Goal: Check status: Check status

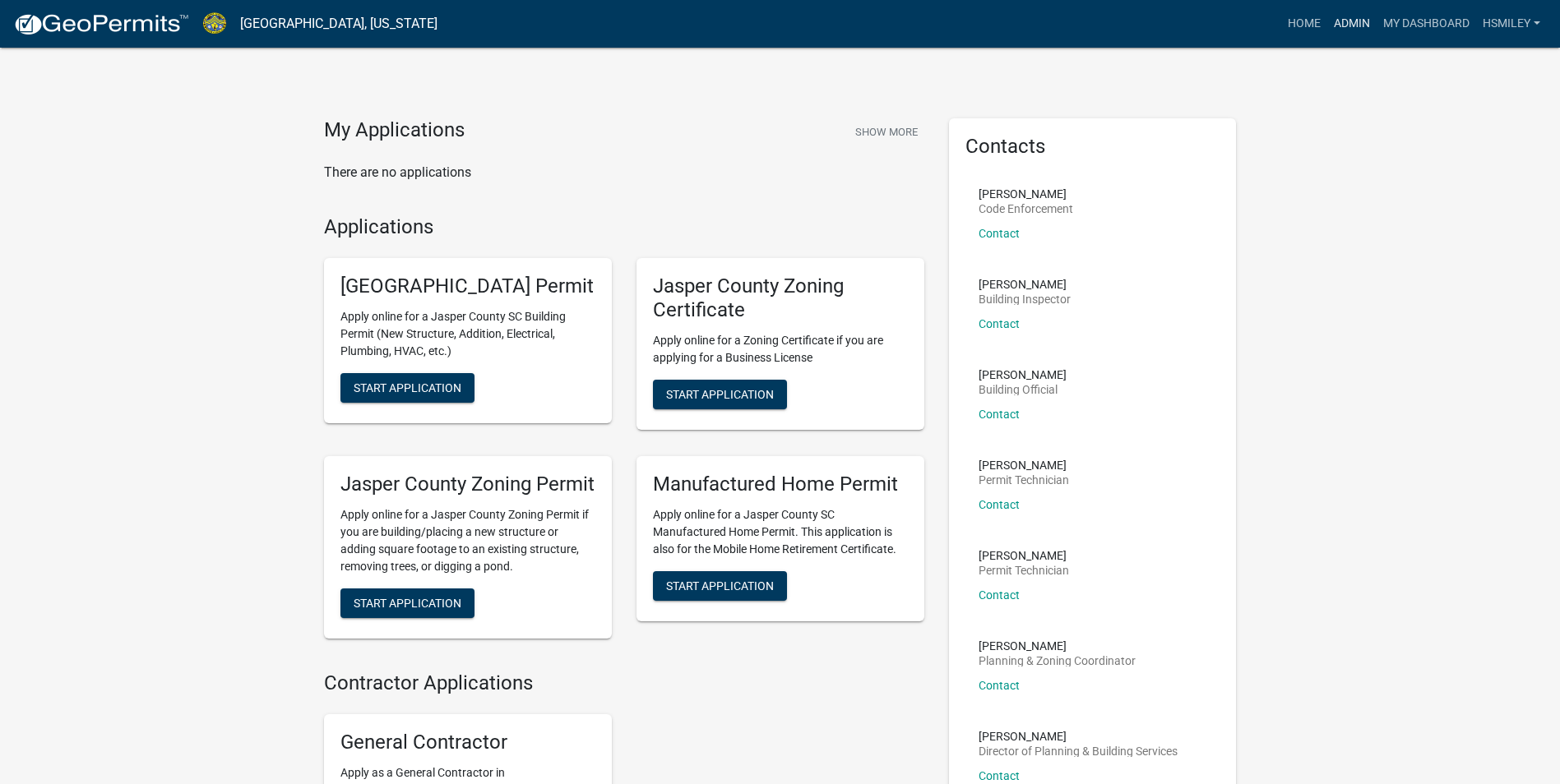
click at [1343, 27] on link "Admin" at bounding box center [1352, 24] width 50 height 31
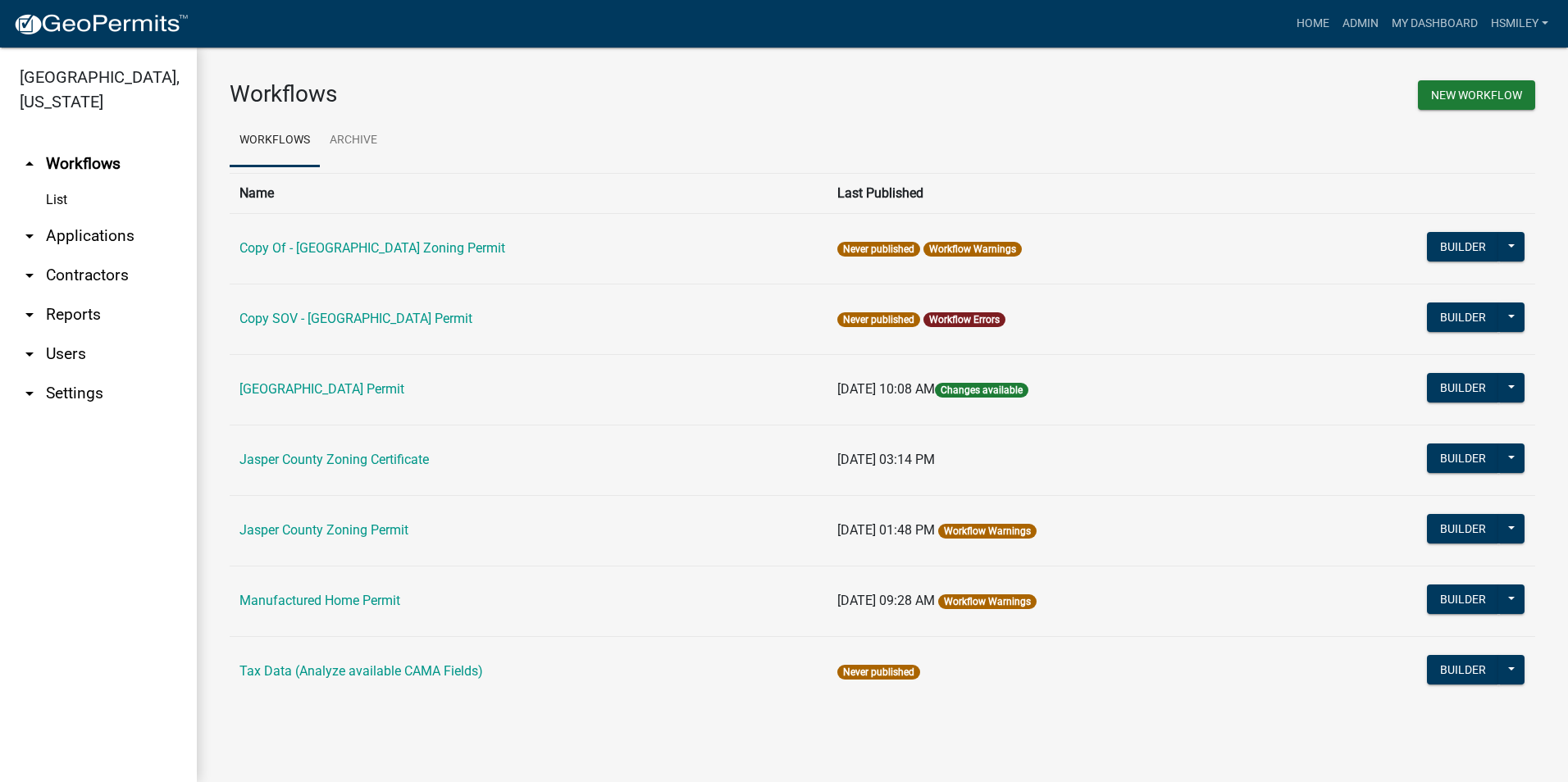
click at [106, 241] on link "arrow_drop_down Applications" at bounding box center [98, 236] width 197 height 39
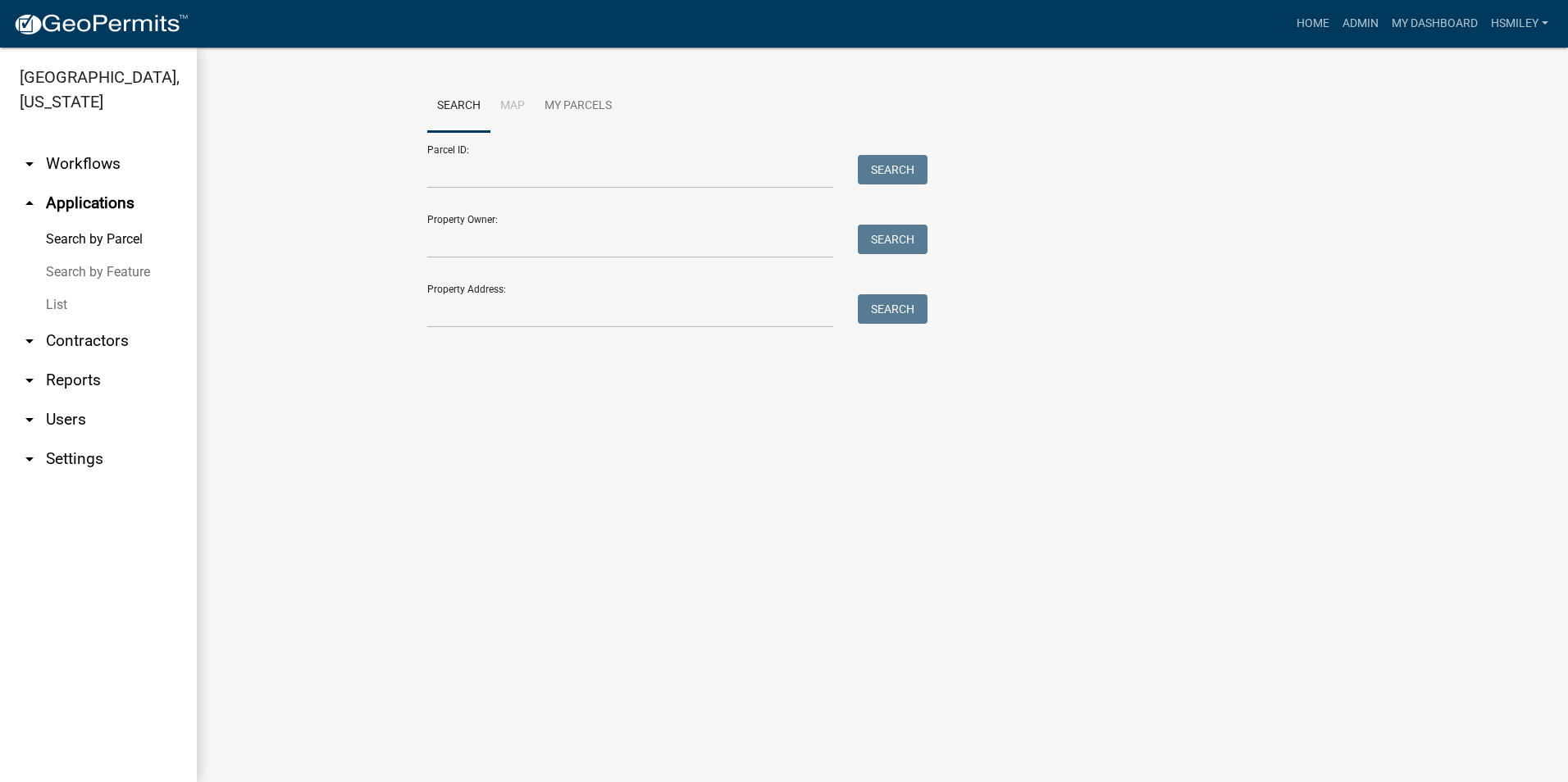
click at [50, 305] on link "List" at bounding box center [98, 304] width 197 height 32
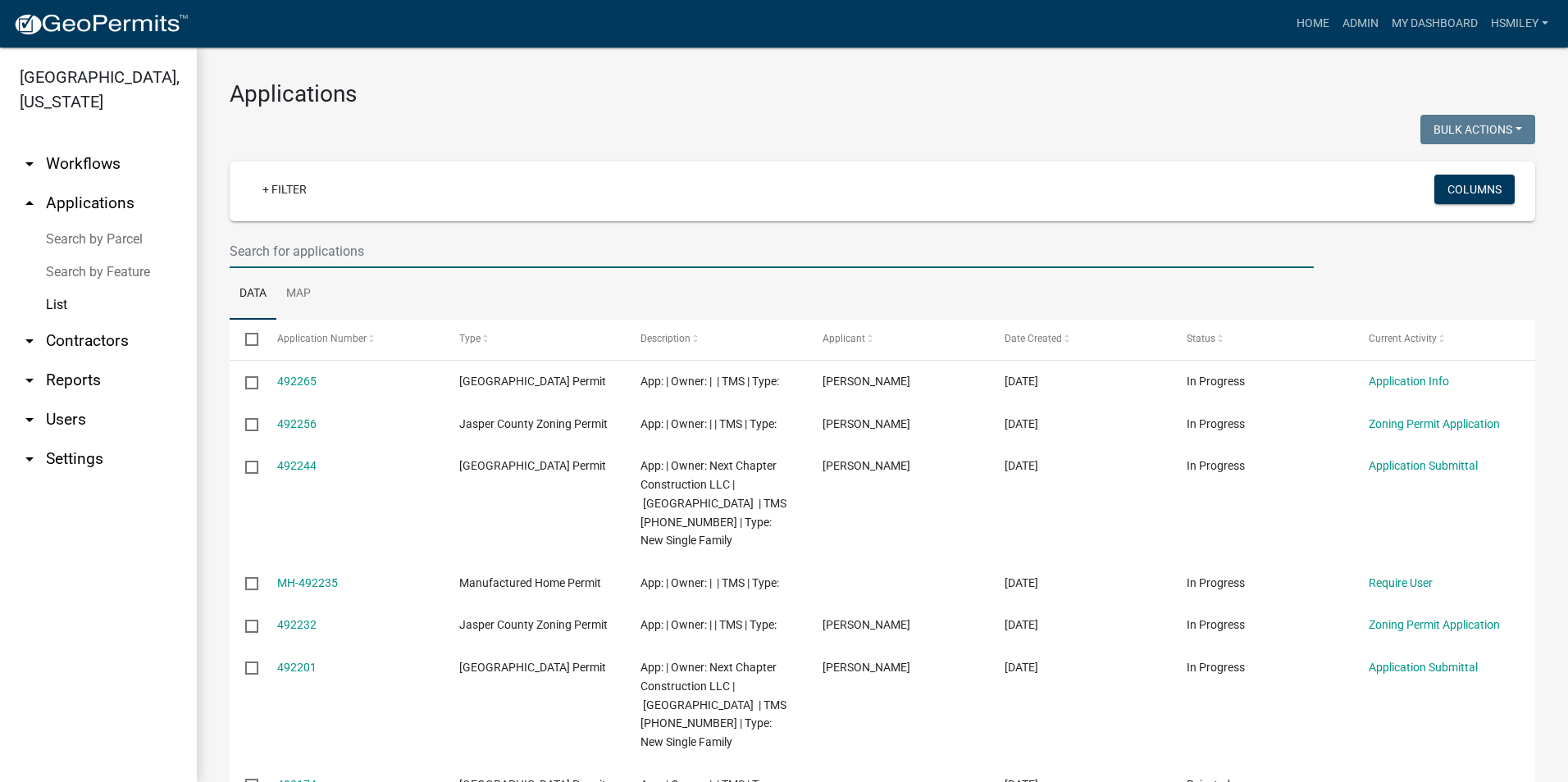
click at [334, 257] on input "text" at bounding box center [771, 250] width 1084 height 33
click at [86, 244] on link "Search by Parcel" at bounding box center [98, 239] width 197 height 32
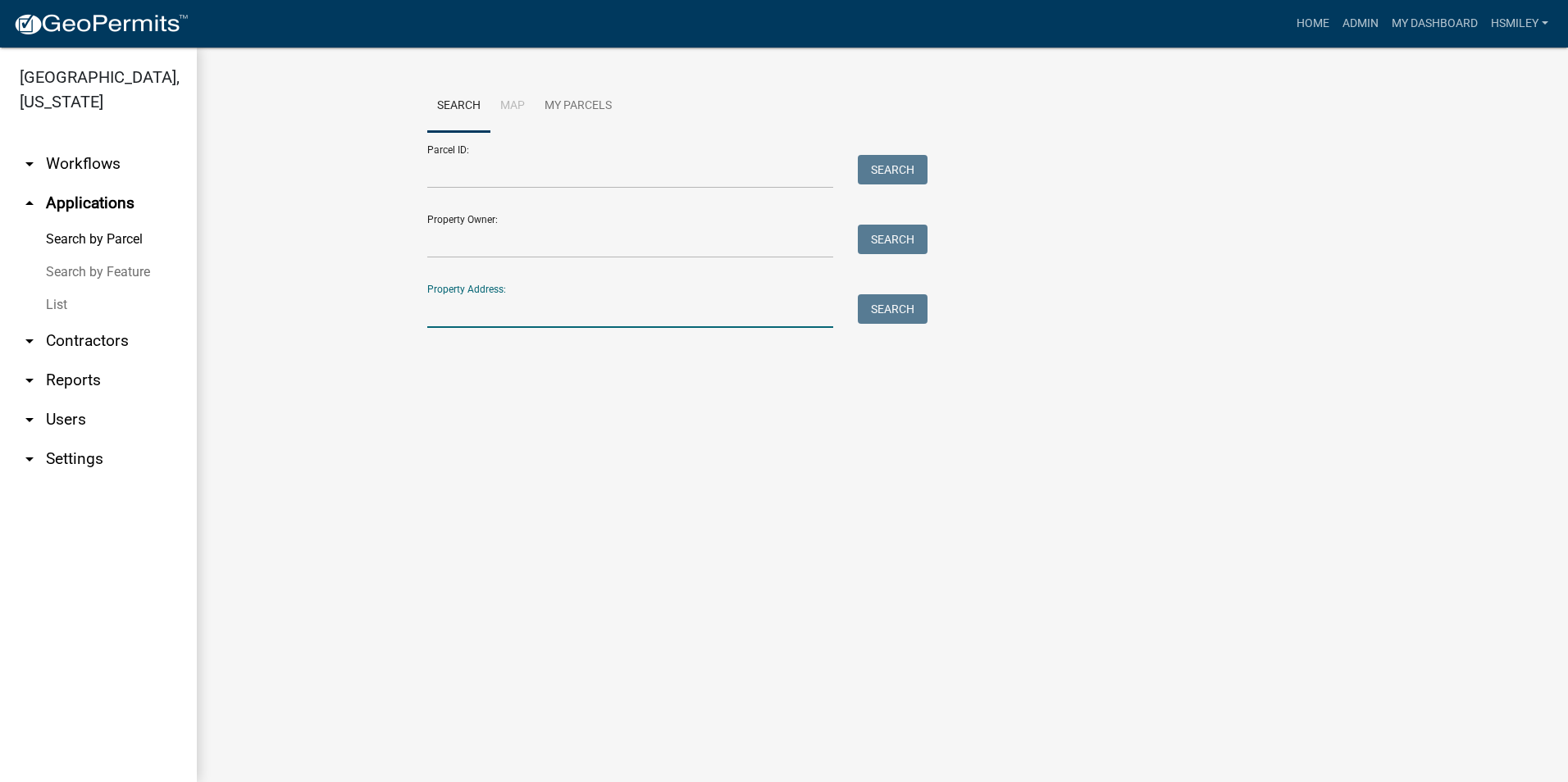
click at [483, 317] on input "Property Address:" at bounding box center [630, 310] width 406 height 33
type input "[STREET_ADDRESS][PERSON_NAME]"
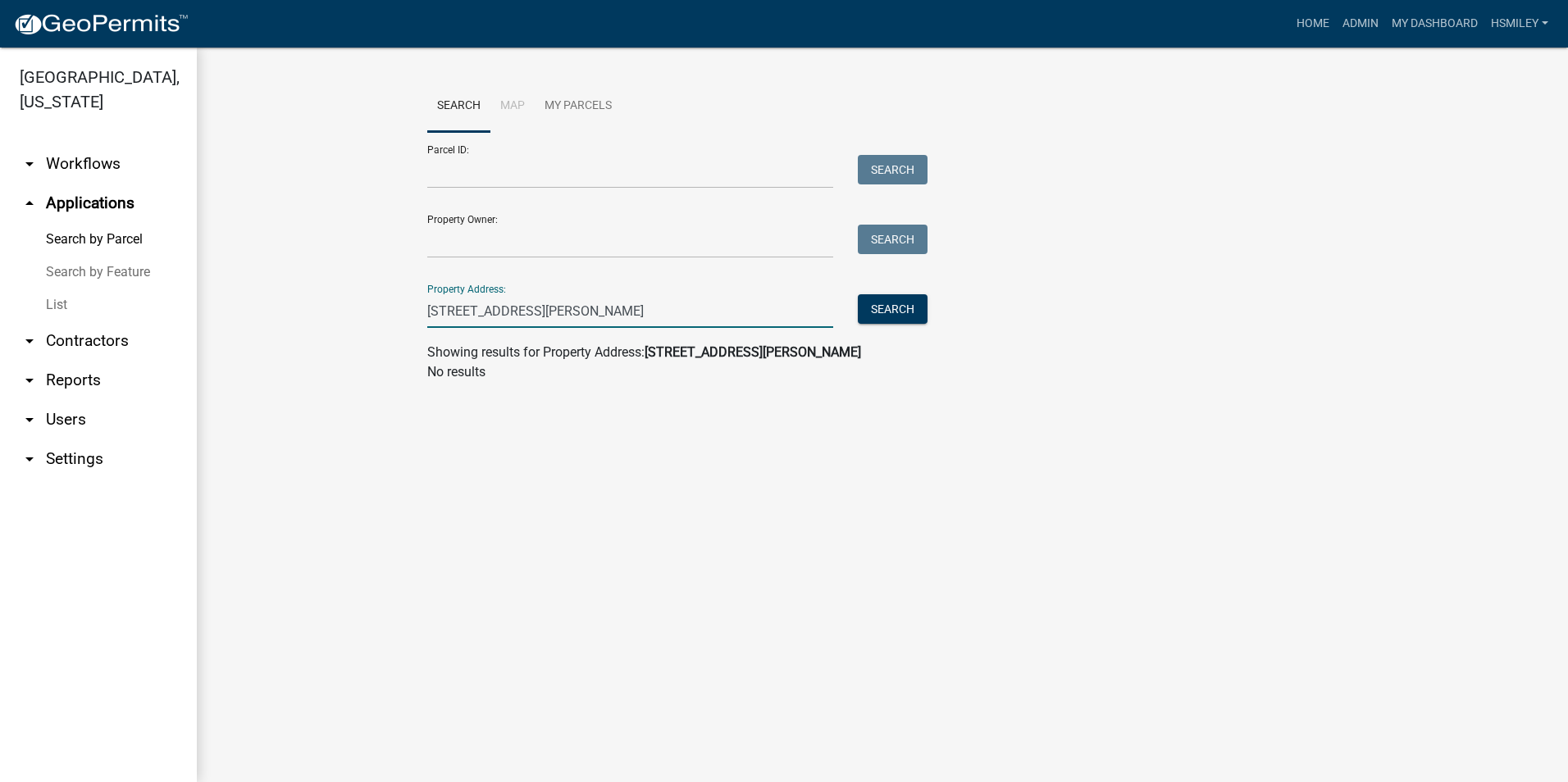
click at [493, 311] on input "[STREET_ADDRESS][PERSON_NAME]" at bounding box center [630, 310] width 406 height 33
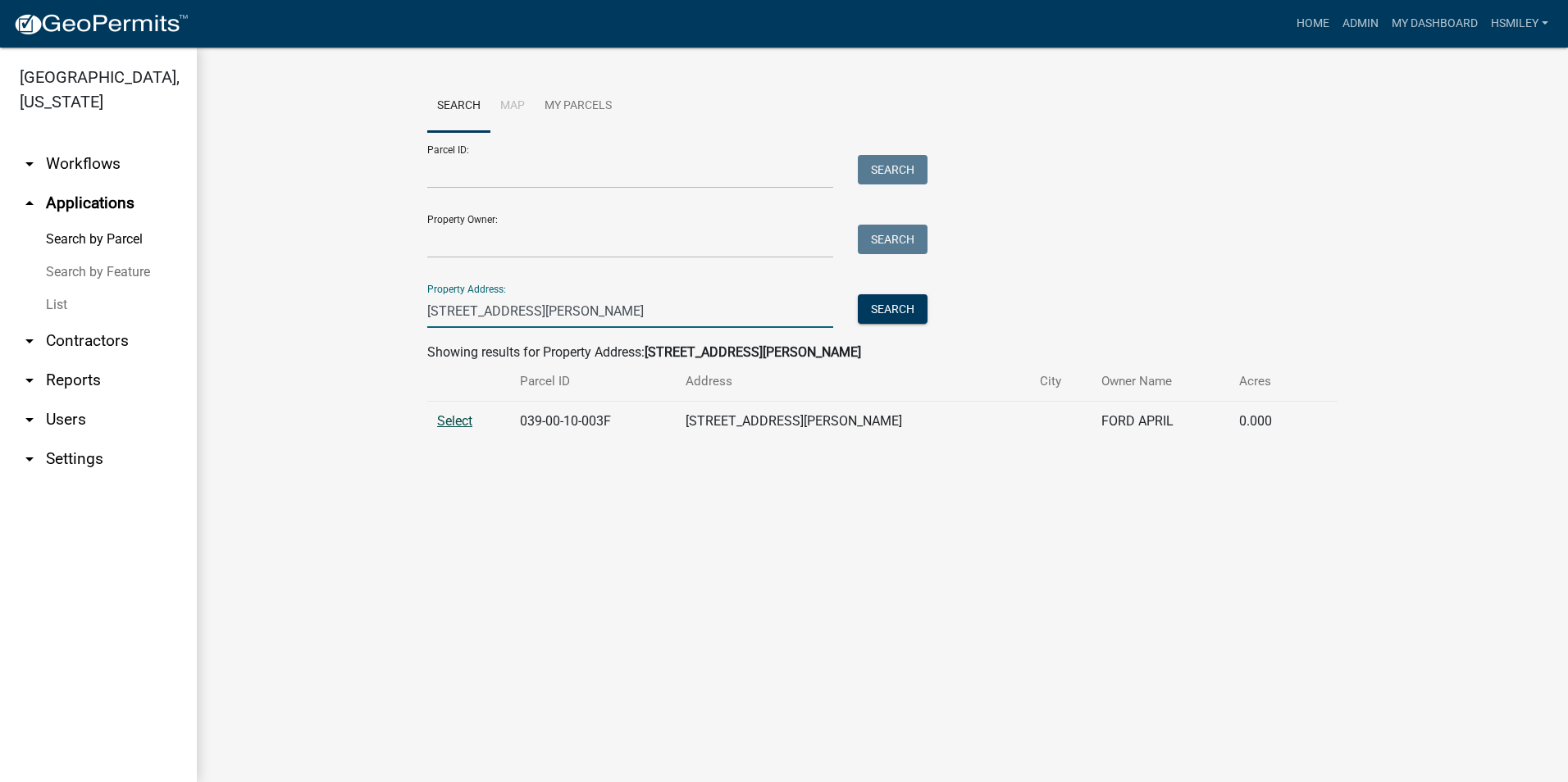
type input "[STREET_ADDRESS][PERSON_NAME]"
click at [471, 420] on span "Select" at bounding box center [454, 420] width 35 height 15
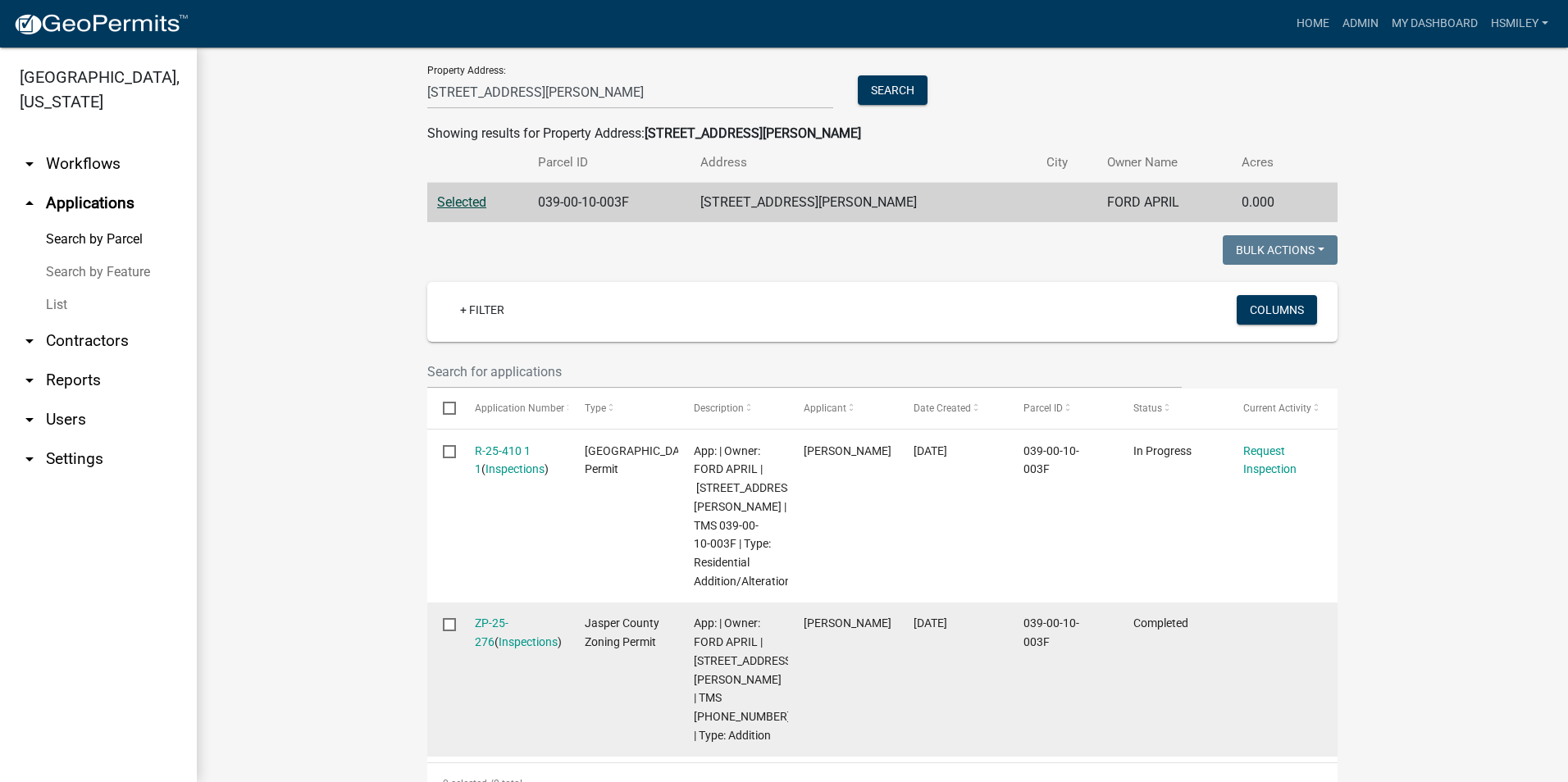
scroll to position [236, 0]
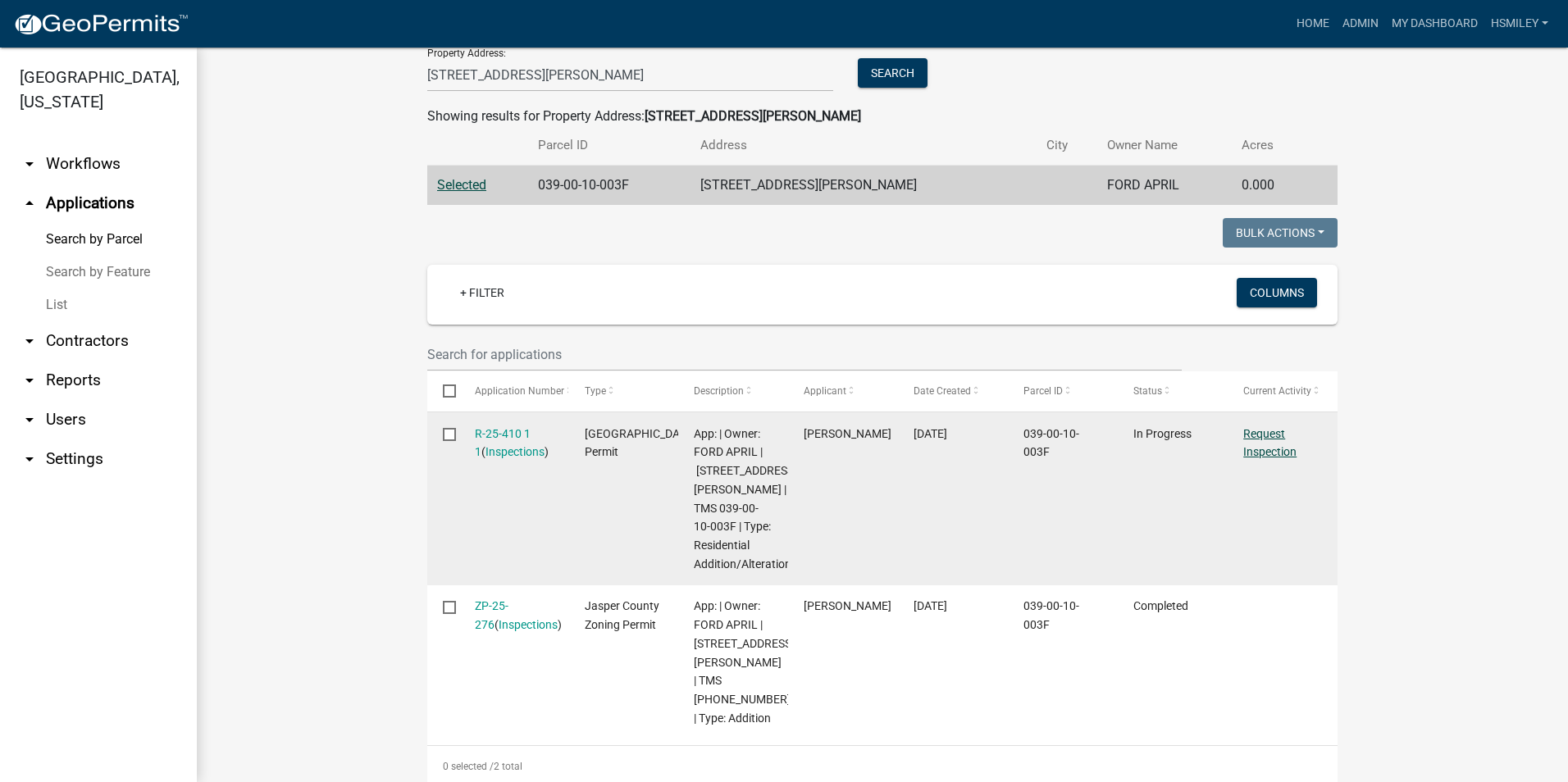
click at [1254, 437] on link "Request Inspection" at bounding box center [1269, 443] width 53 height 32
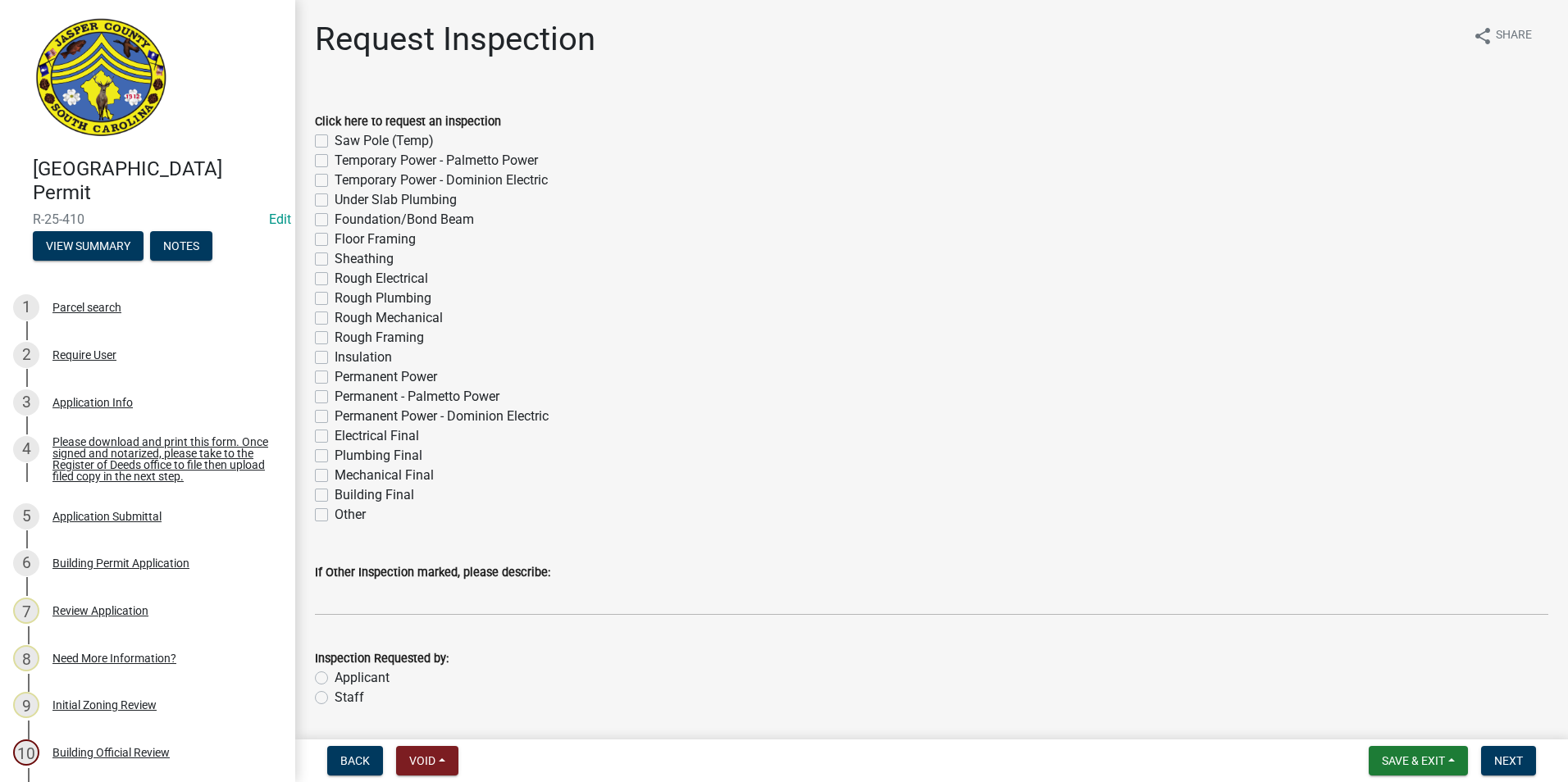
click at [335, 492] on label "Building Final" at bounding box center [375, 495] width 80 height 20
click at [335, 492] on input "Building Final" at bounding box center [340, 490] width 10 height 10
checkbox input "true"
checkbox input "false"
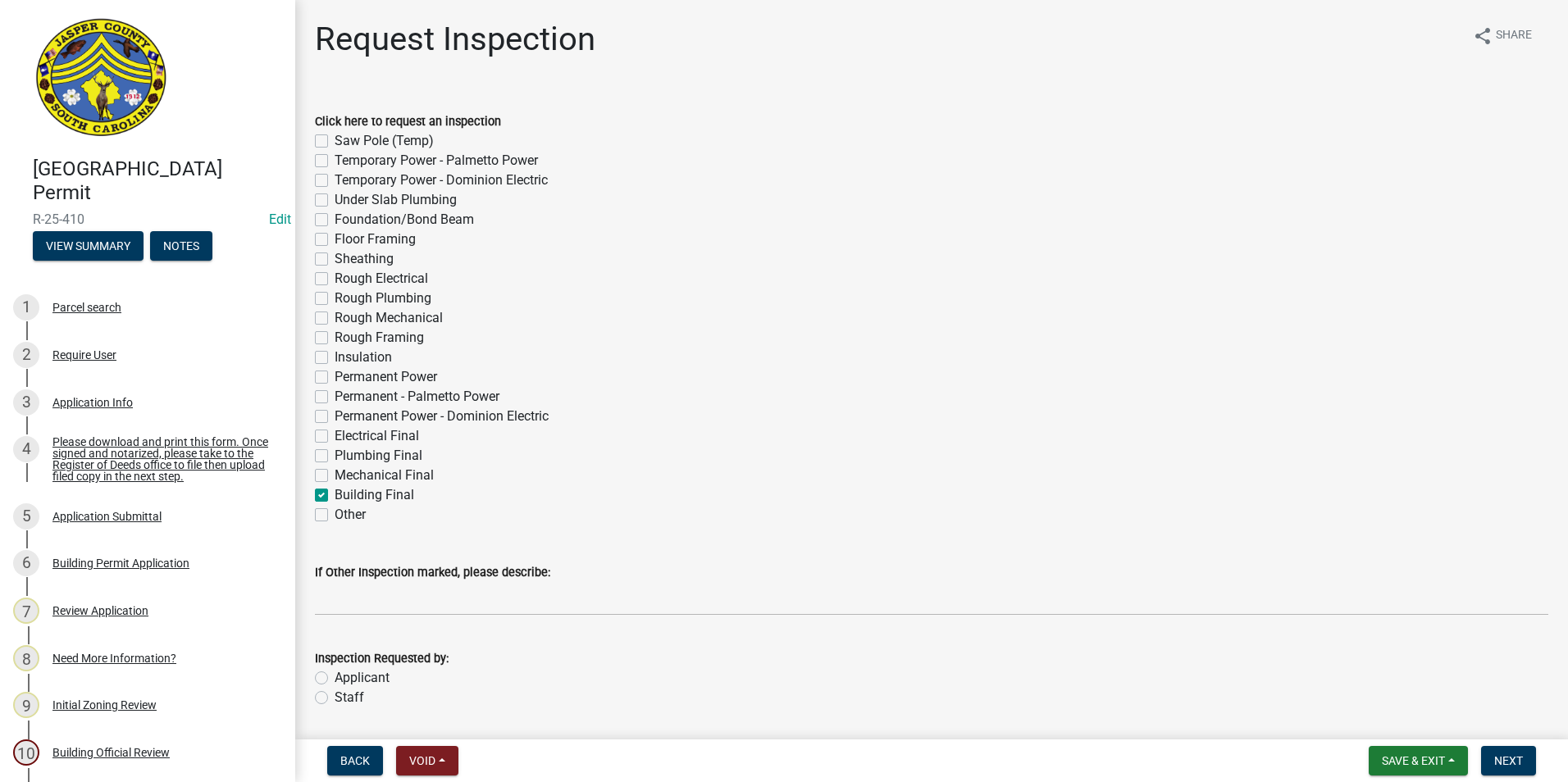
checkbox input "false"
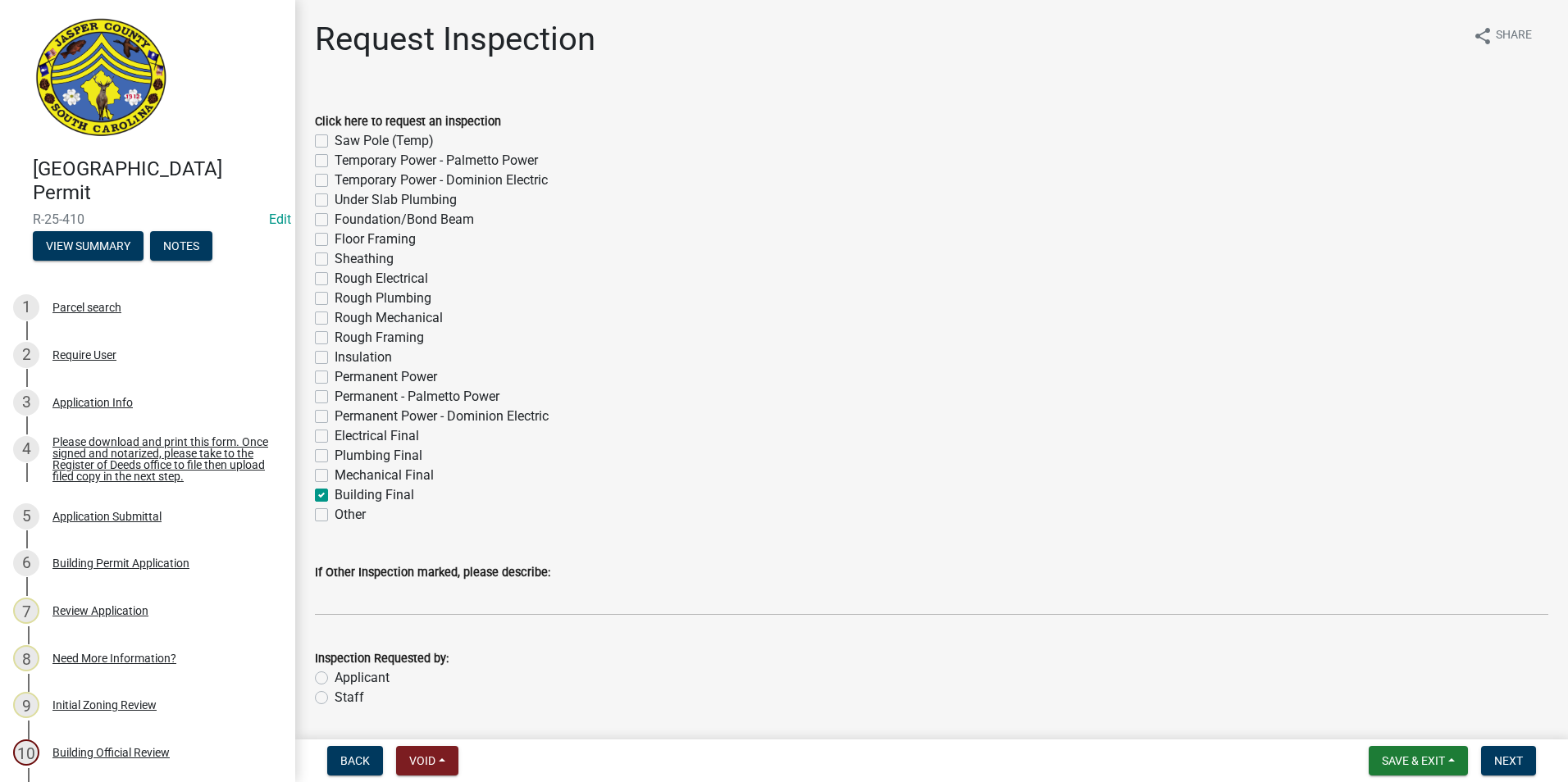
checkbox input "false"
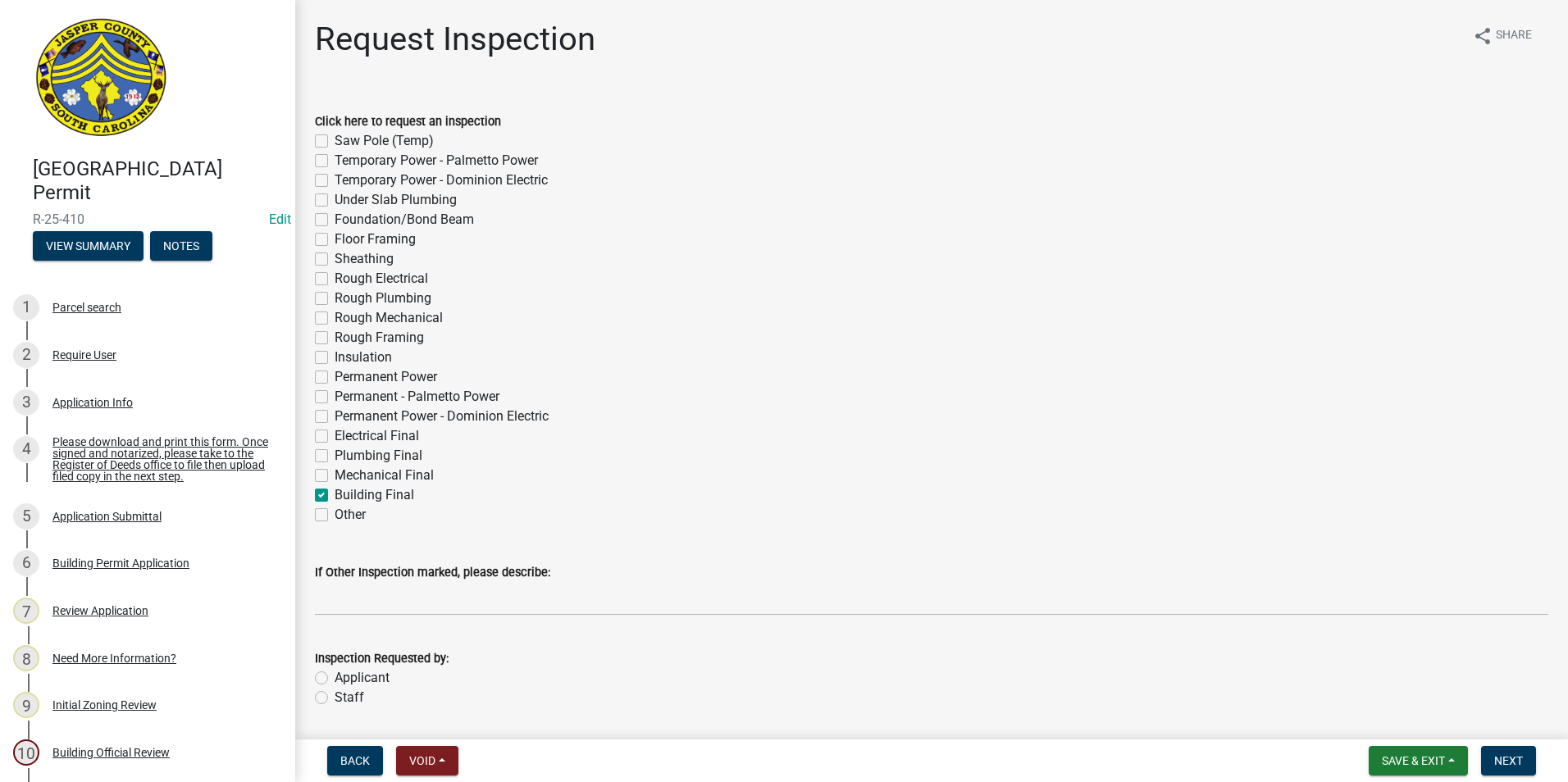
checkbox input "false"
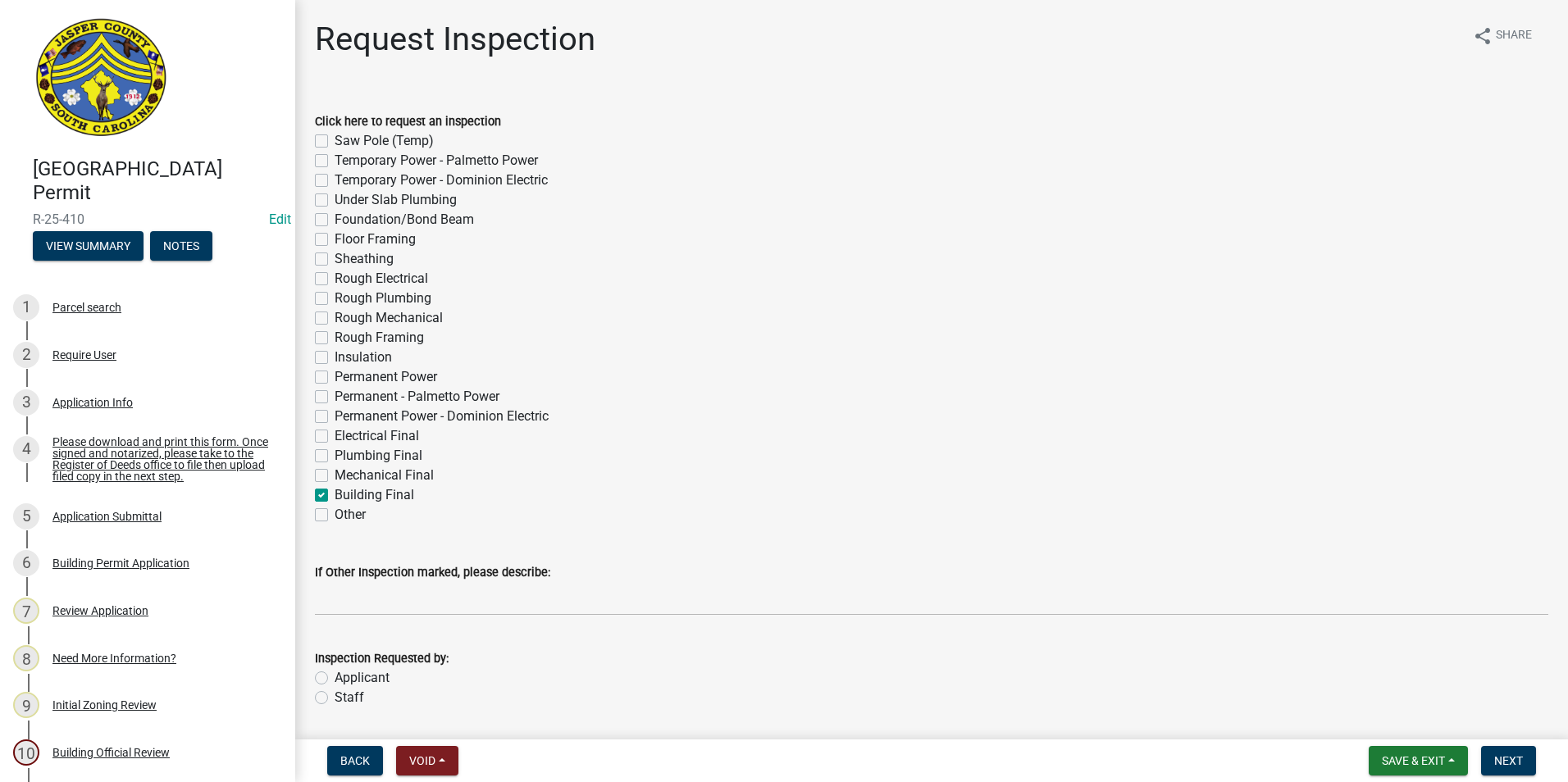
checkbox input "false"
checkbox input "true"
checkbox input "false"
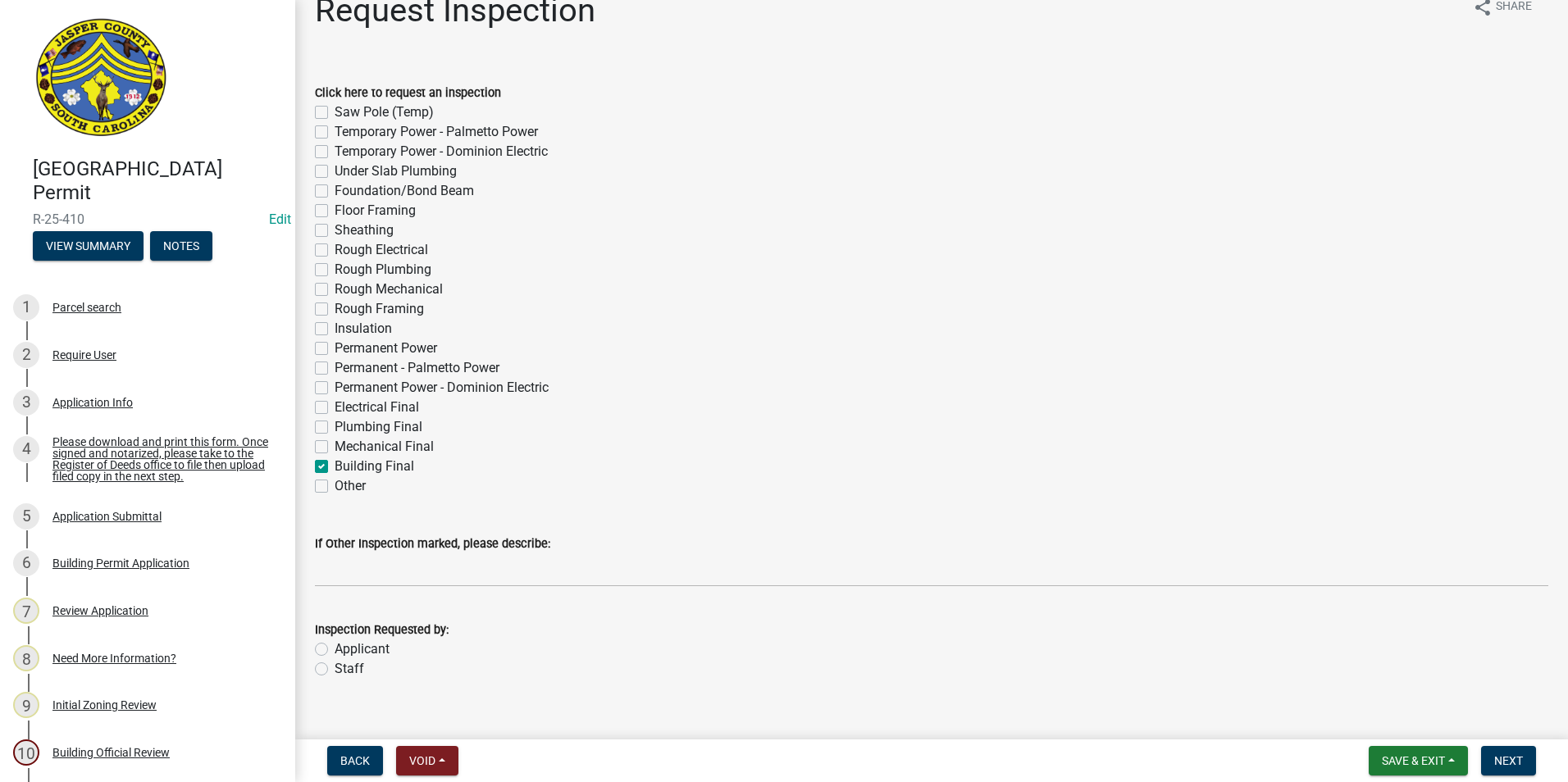
scroll to position [53, 0]
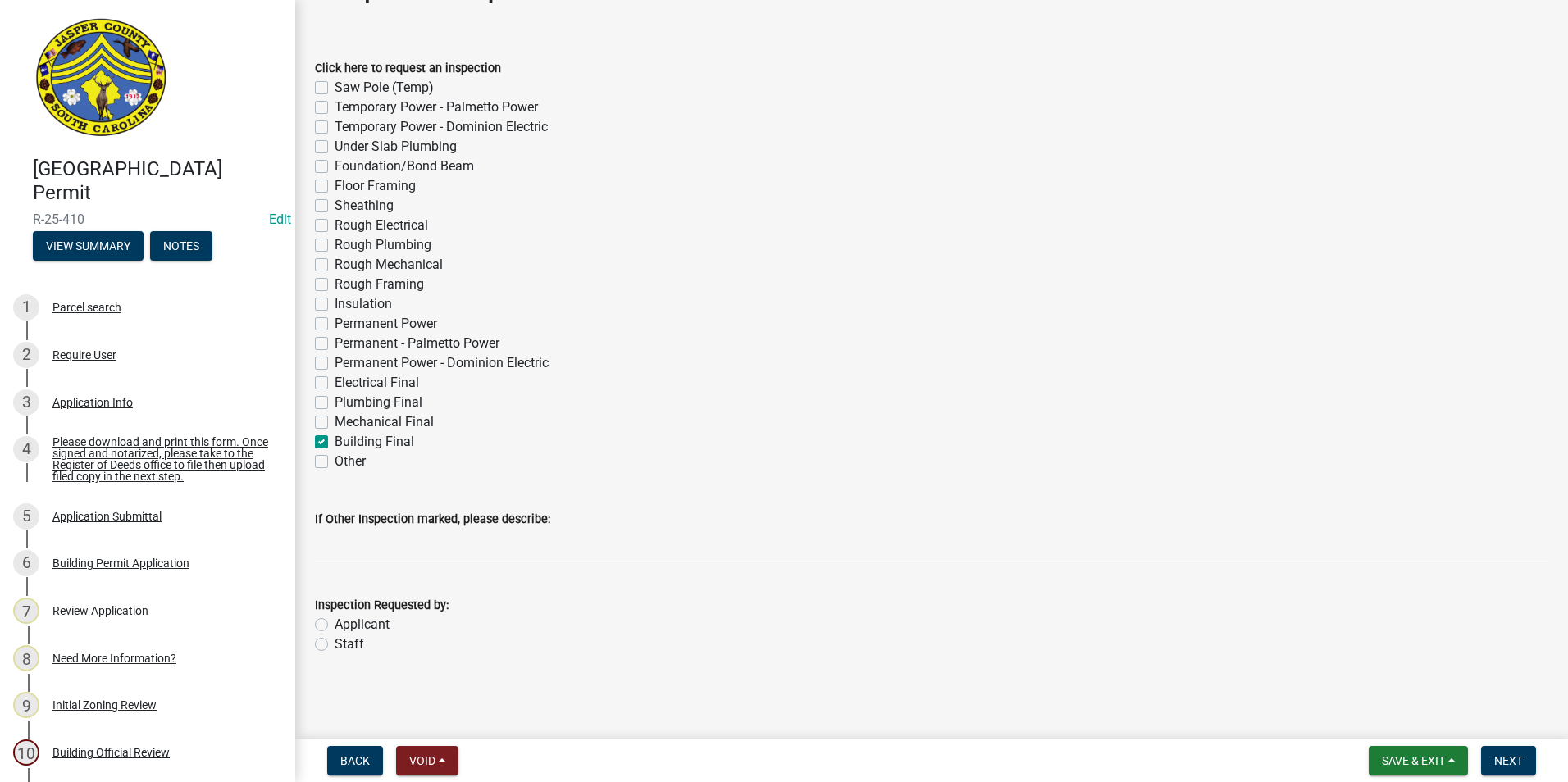
click at [342, 622] on label "Applicant" at bounding box center [363, 624] width 55 height 20
click at [342, 622] on input "Applicant" at bounding box center [340, 619] width 10 height 10
radio input "true"
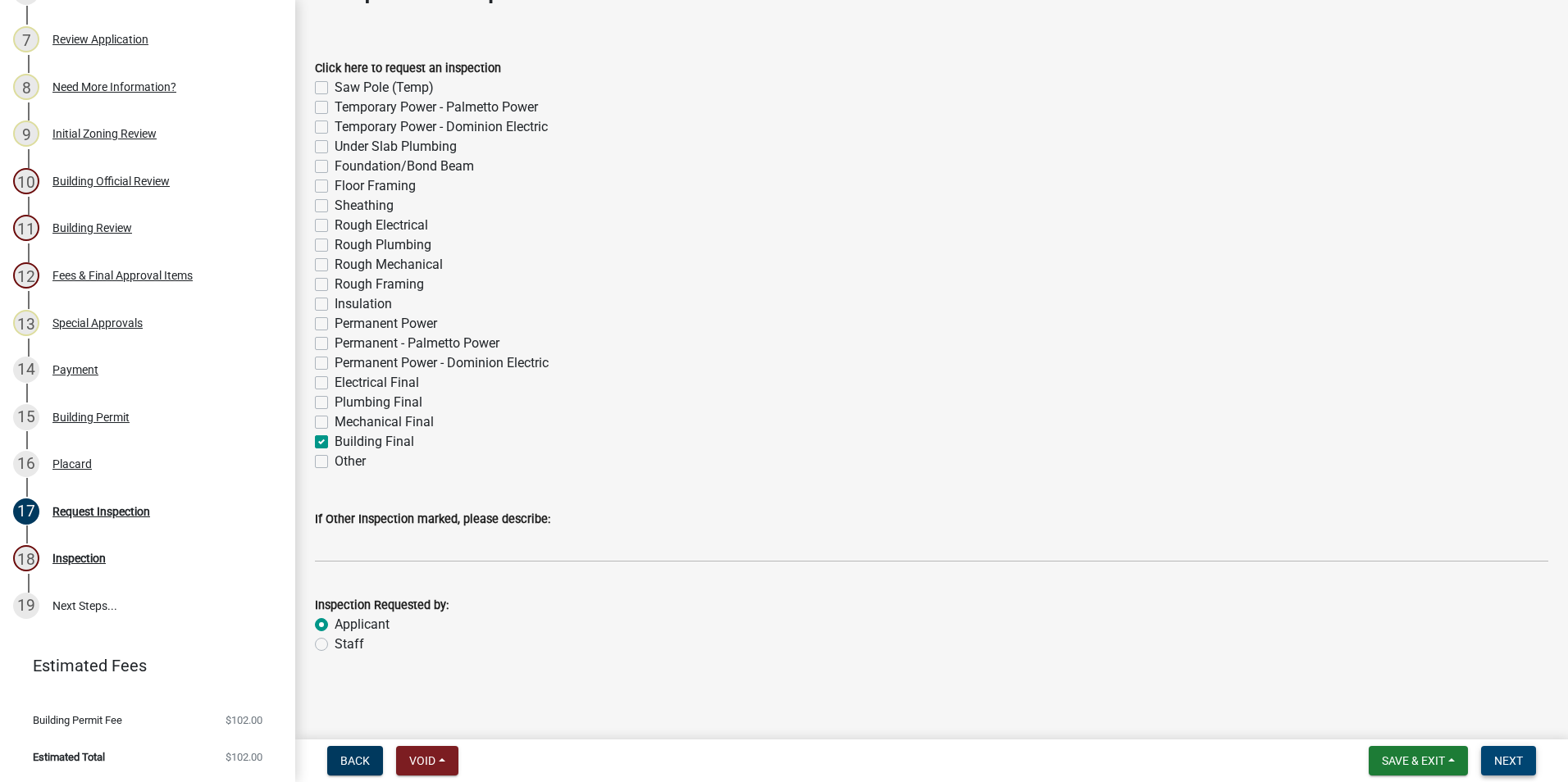
click at [1504, 756] on span "Next" at bounding box center [1508, 761] width 29 height 13
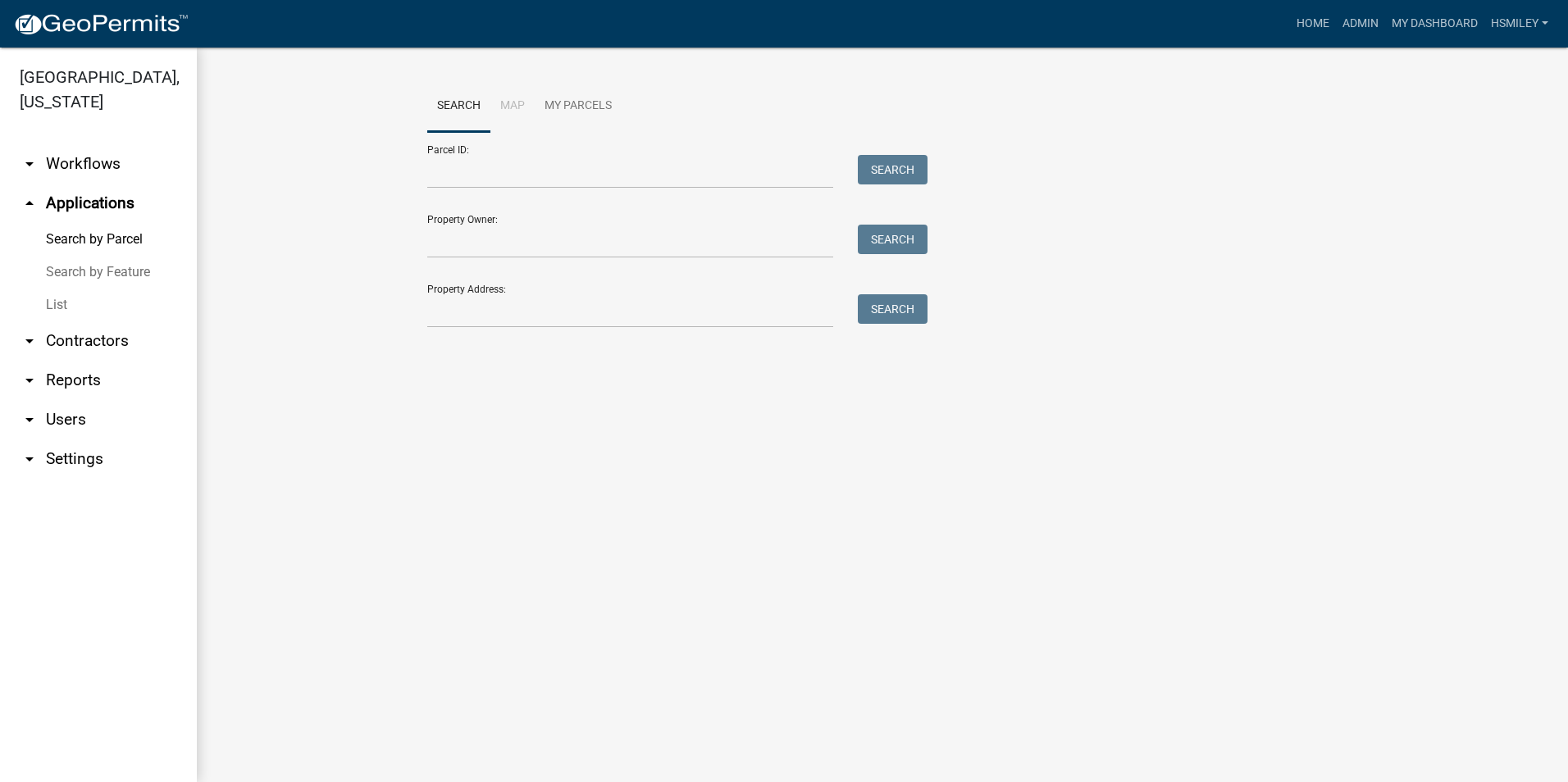
click at [84, 347] on link "arrow_drop_down Contractors" at bounding box center [98, 341] width 197 height 39
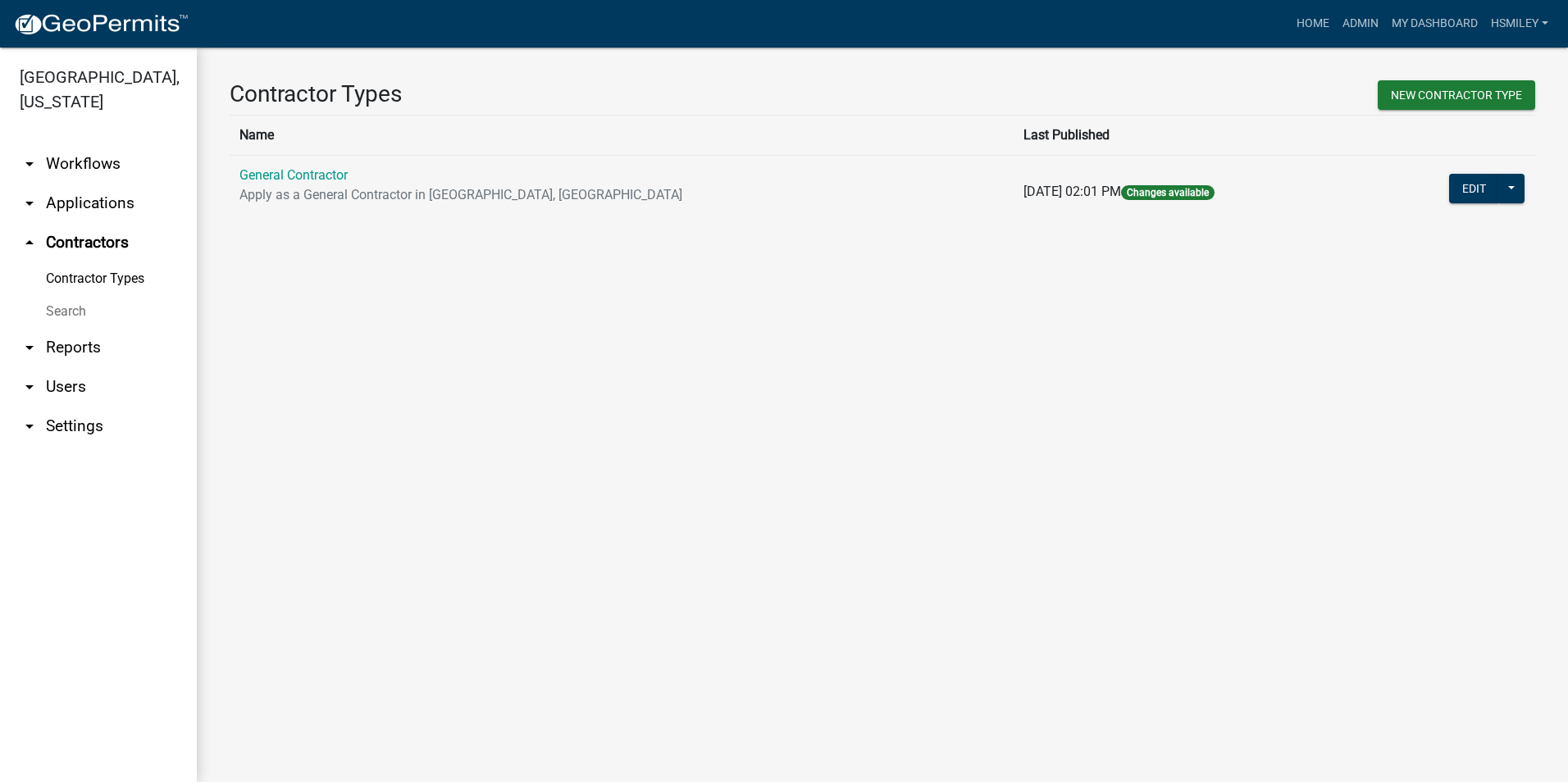
click at [84, 205] on link "arrow_drop_down Applications" at bounding box center [98, 203] width 197 height 39
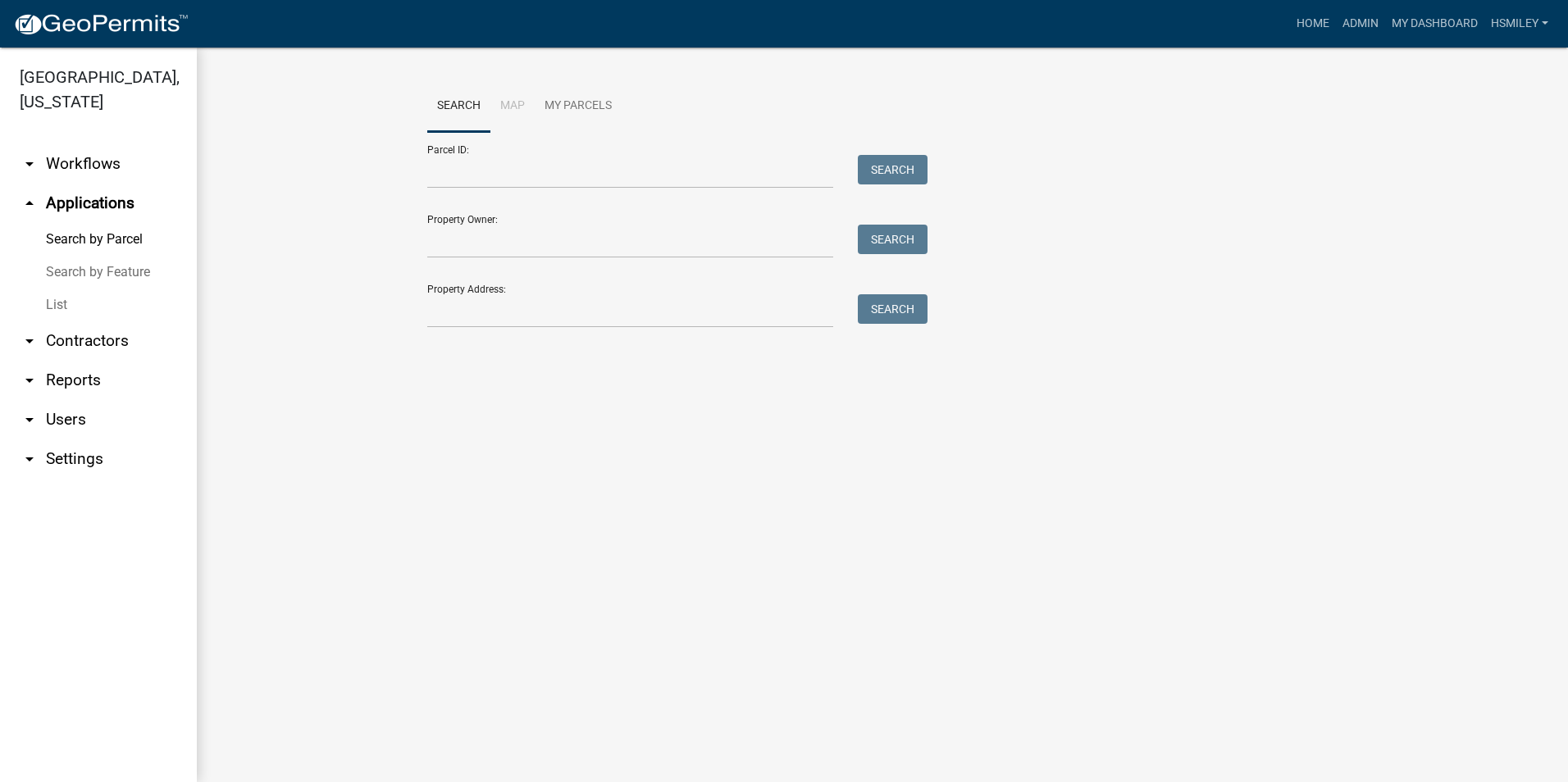
click at [65, 300] on link "List" at bounding box center [98, 304] width 197 height 32
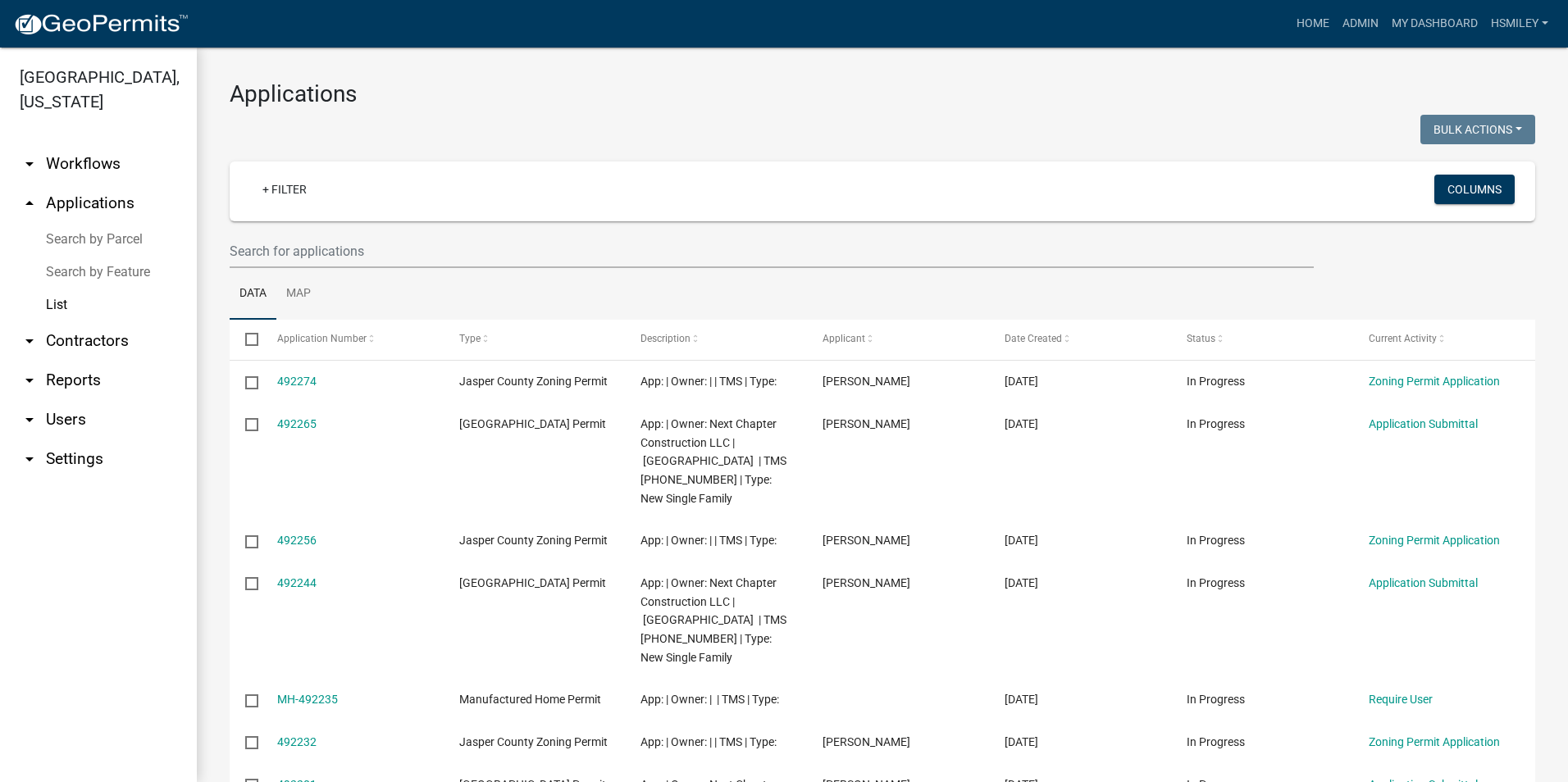
click at [339, 281] on ul "Data Map" at bounding box center [882, 294] width 1305 height 51
click at [332, 257] on input "text" at bounding box center [771, 250] width 1084 height 33
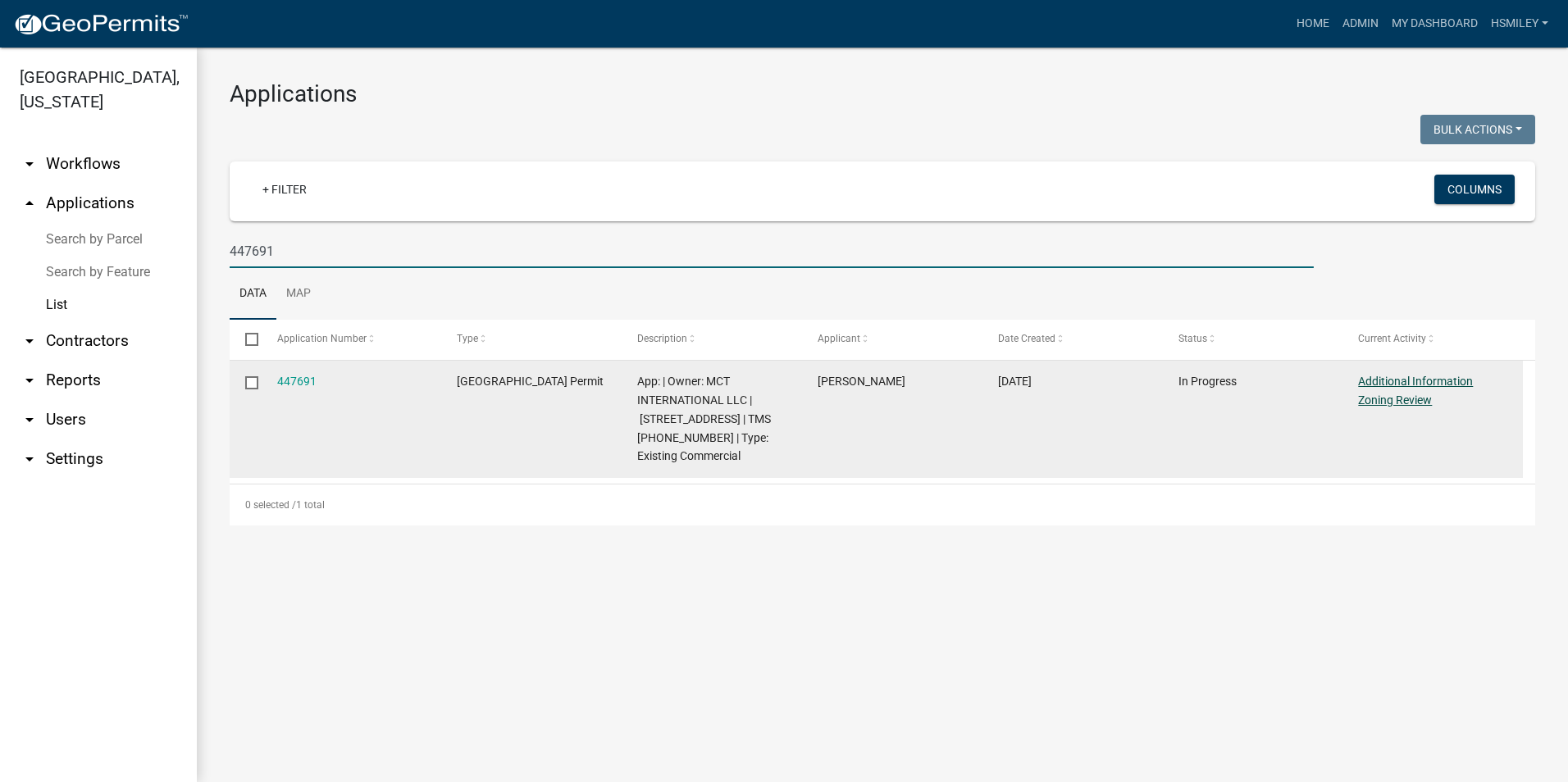
type input "447691"
click at [1411, 388] on link "Additional Information Zoning Review" at bounding box center [1415, 391] width 115 height 32
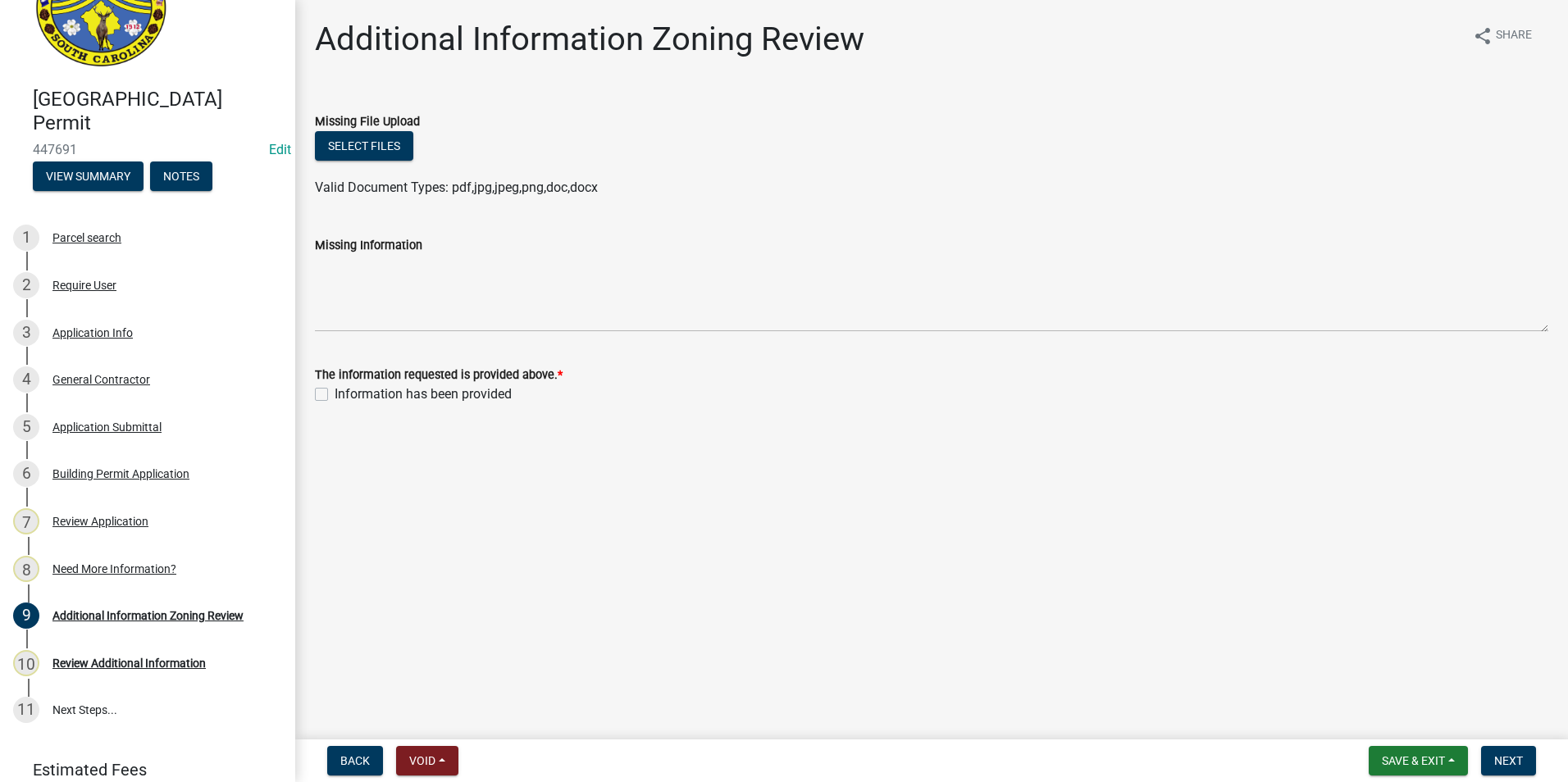
scroll to position [137, 0]
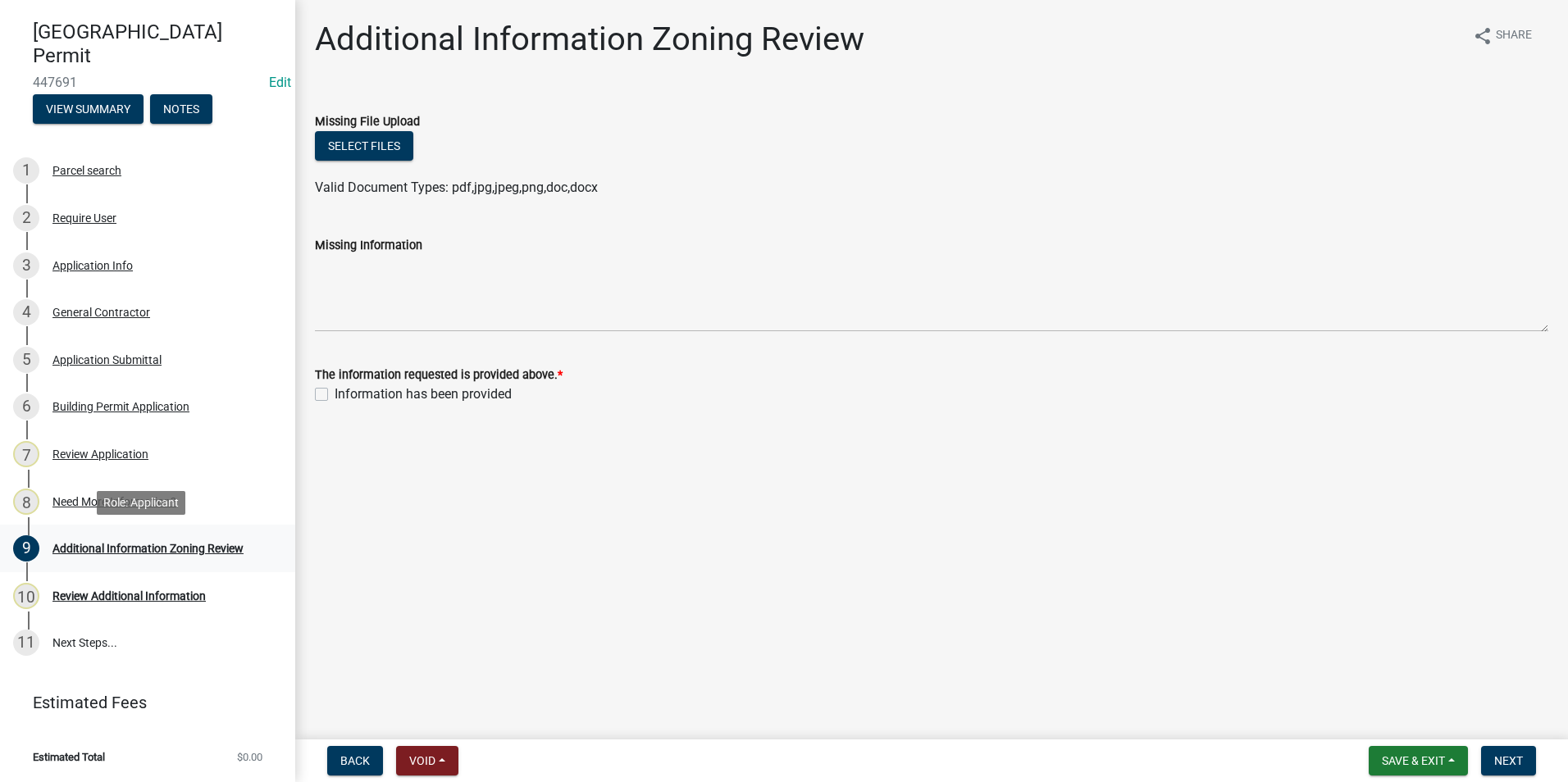
click at [159, 551] on div "Additional Information Zoning Review" at bounding box center [147, 549] width 191 height 11
click at [97, 498] on div "Need More Information?" at bounding box center [114, 501] width 124 height 11
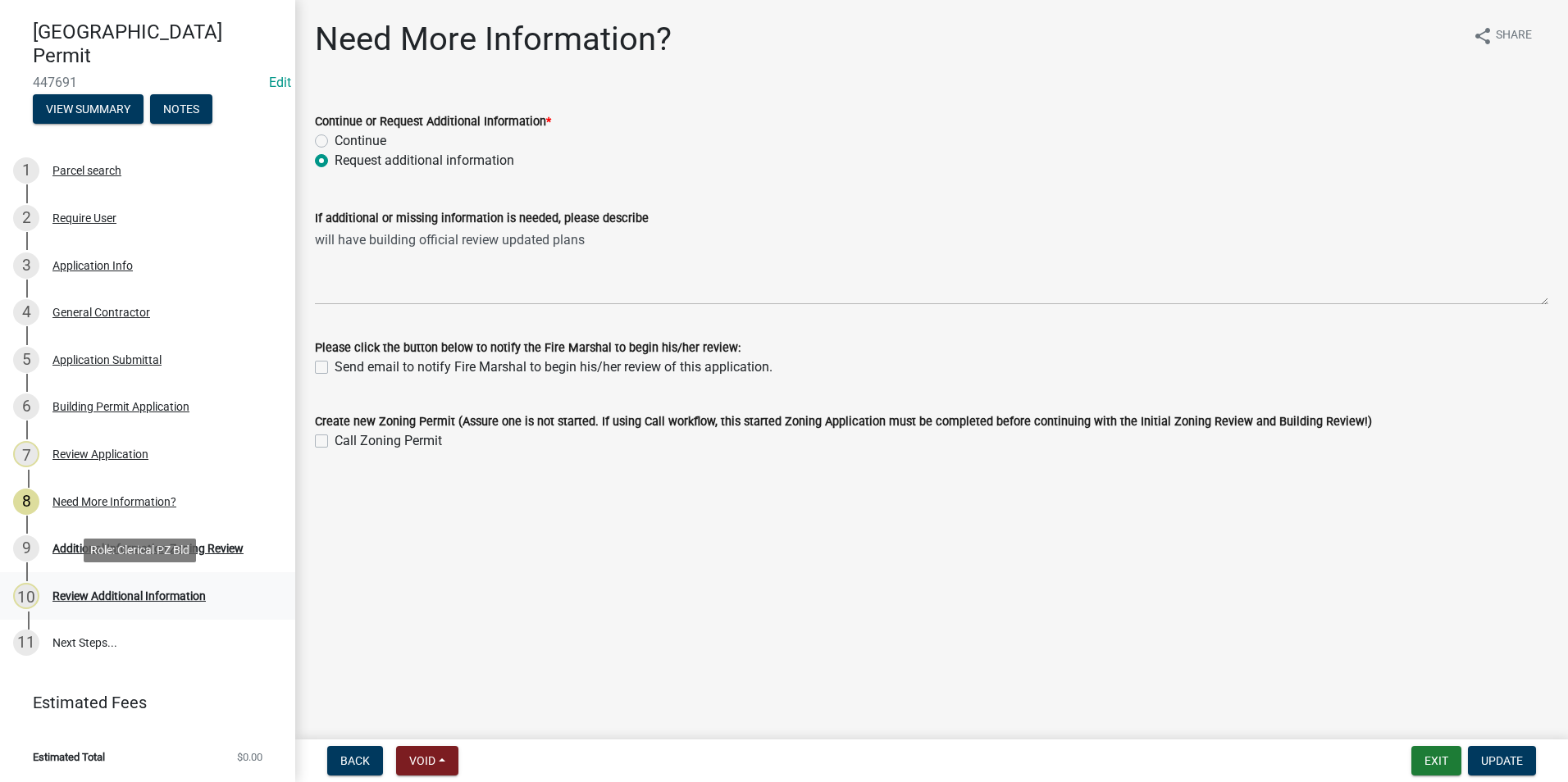
click at [163, 586] on div "10 Review Additional Information" at bounding box center [141, 596] width 256 height 27
